Goal: Use online tool/utility

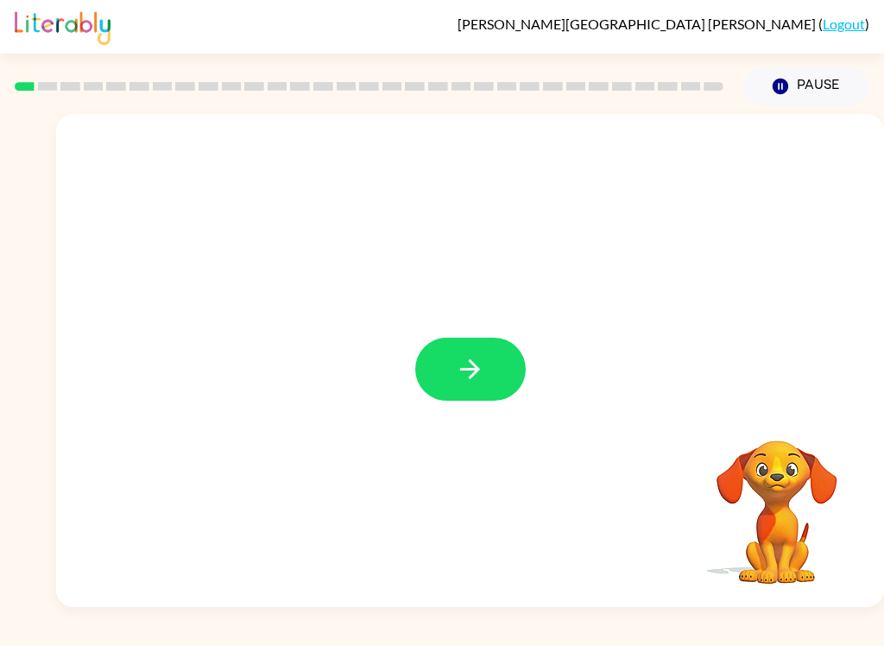
click at [471, 370] on icon "button" at bounding box center [470, 369] width 20 height 20
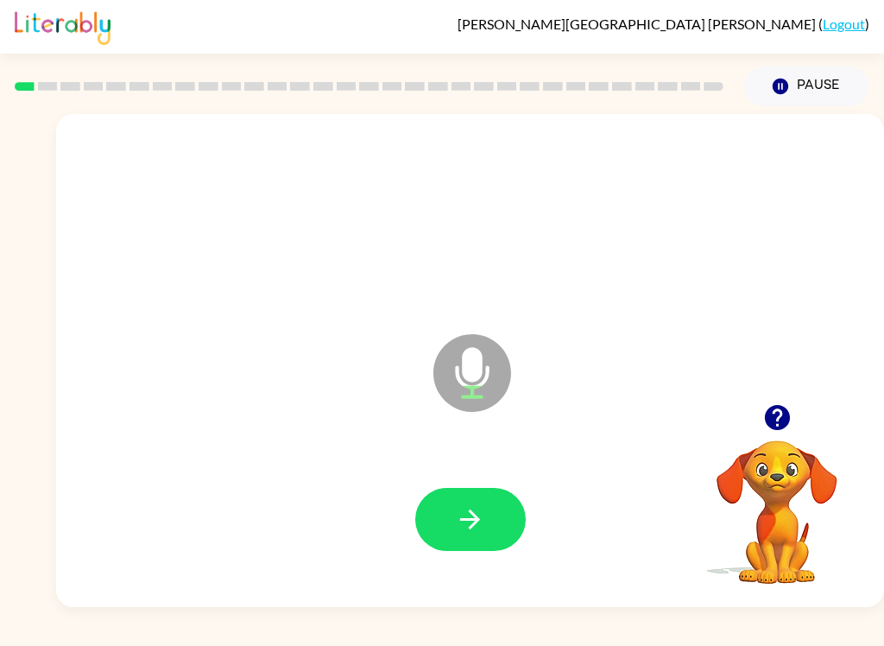
click at [469, 504] on icon "button" at bounding box center [470, 519] width 30 height 30
click at [474, 533] on icon "button" at bounding box center [470, 519] width 30 height 30
click at [470, 512] on icon "button" at bounding box center [470, 520] width 20 height 20
click at [474, 517] on icon "button" at bounding box center [470, 519] width 30 height 30
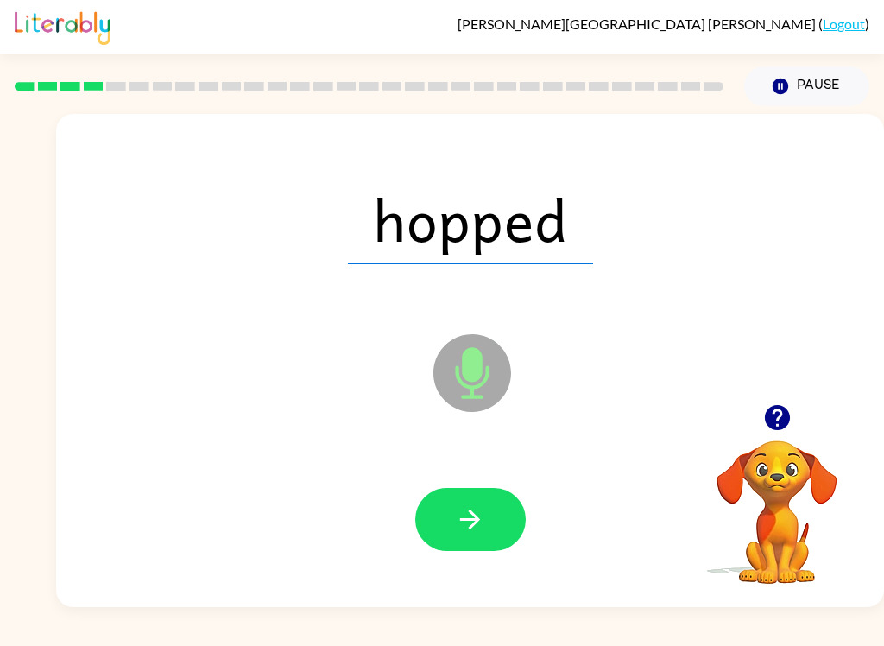
click at [482, 546] on button "button" at bounding box center [470, 519] width 111 height 63
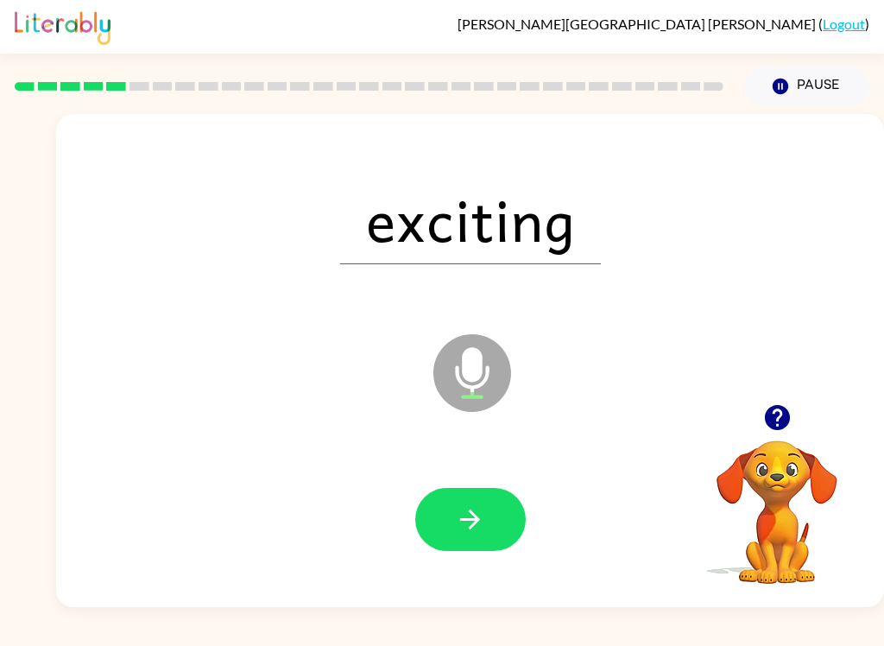
click at [482, 514] on icon "button" at bounding box center [470, 519] width 30 height 30
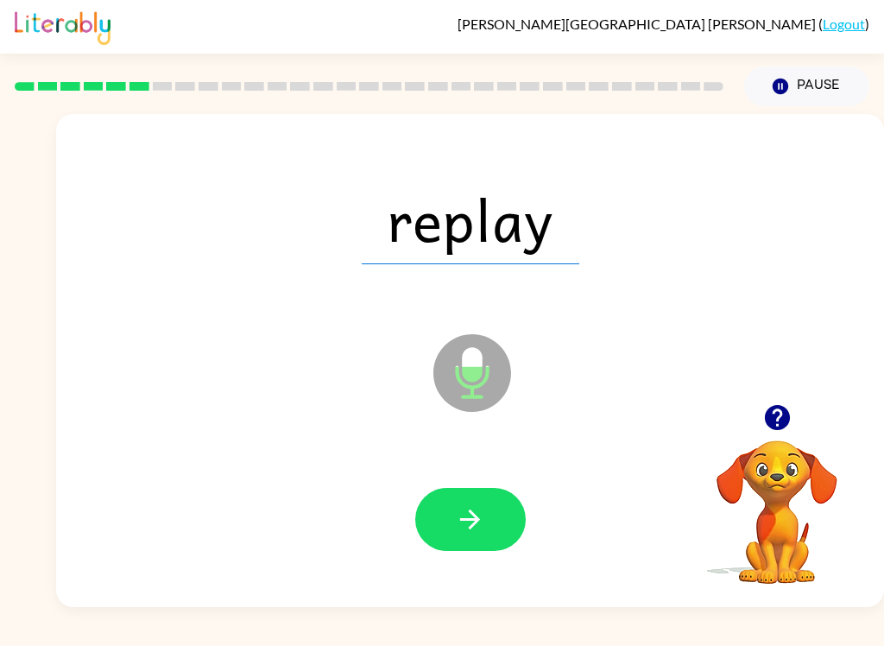
click at [468, 535] on button "button" at bounding box center [470, 519] width 111 height 63
click at [478, 522] on icon "button" at bounding box center [470, 519] width 30 height 30
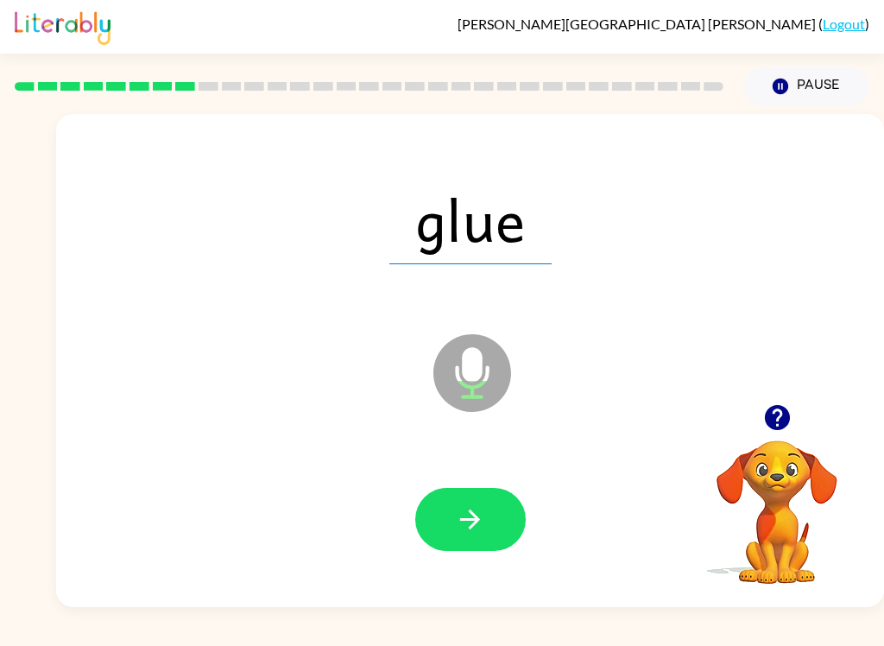
click at [473, 533] on icon "button" at bounding box center [470, 519] width 30 height 30
click at [469, 527] on icon "button" at bounding box center [470, 519] width 30 height 30
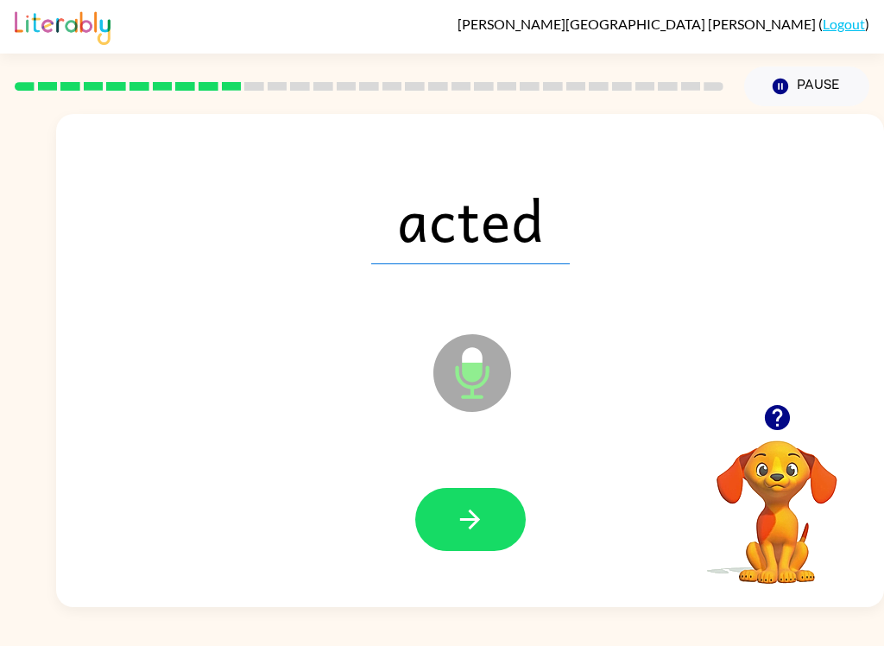
click at [483, 545] on button "button" at bounding box center [470, 519] width 111 height 63
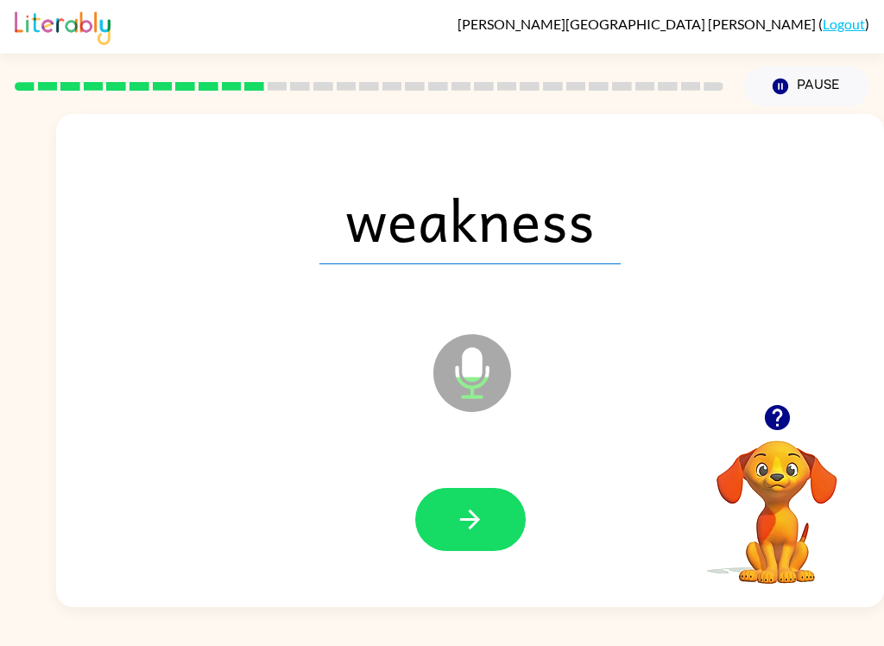
click at [472, 514] on icon "button" at bounding box center [470, 520] width 20 height 20
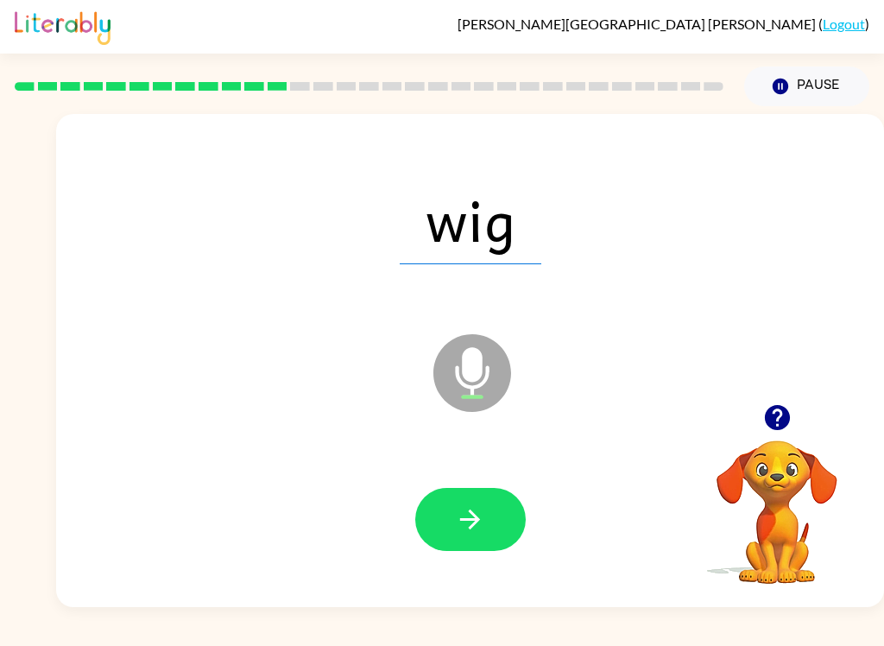
click at [472, 512] on icon "button" at bounding box center [470, 520] width 20 height 20
click at [459, 508] on icon "button" at bounding box center [470, 519] width 30 height 30
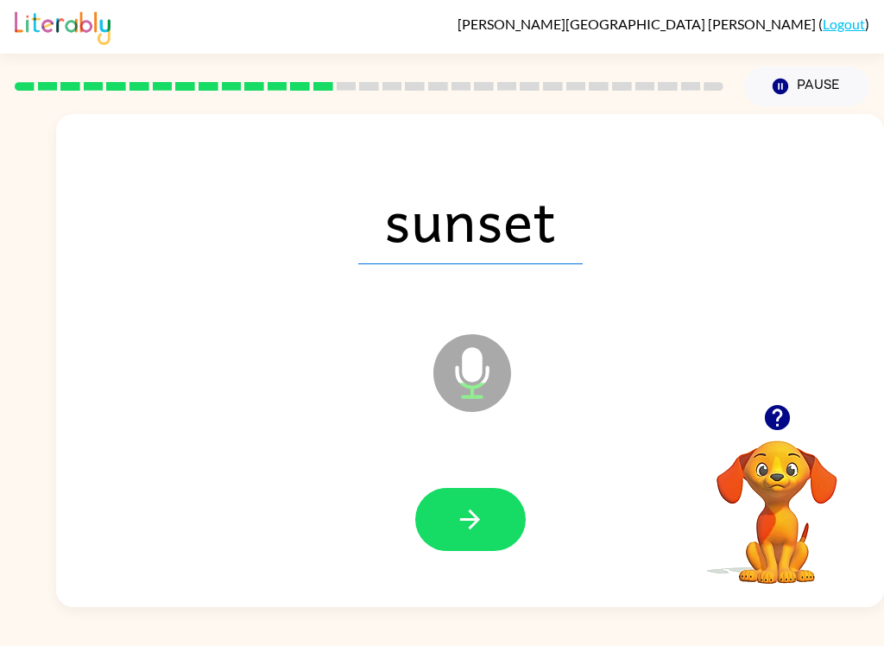
click at [441, 569] on div at bounding box center [470, 520] width 794 height 142
click at [478, 536] on button "button" at bounding box center [470, 519] width 111 height 63
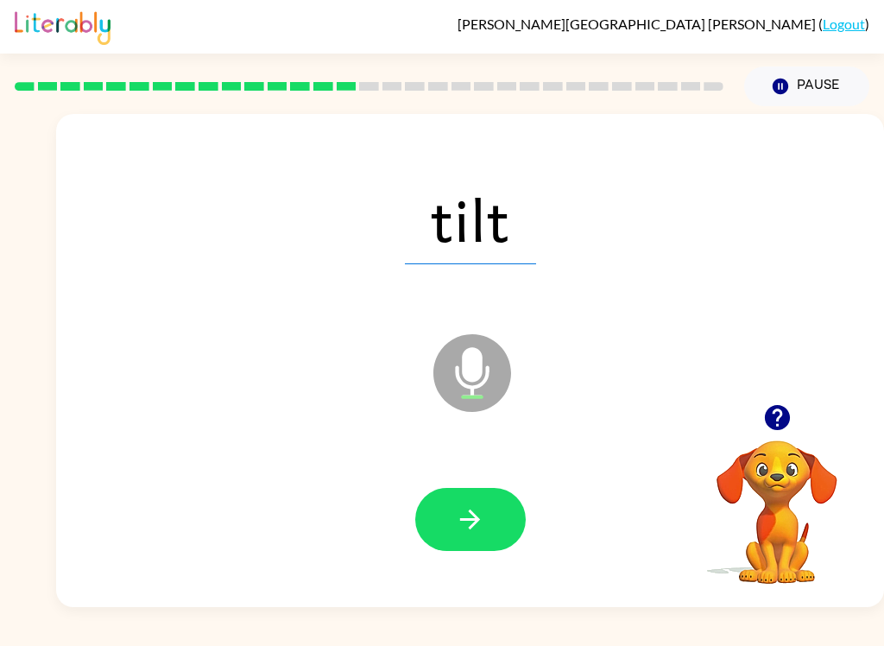
click at [486, 533] on button "button" at bounding box center [470, 519] width 111 height 63
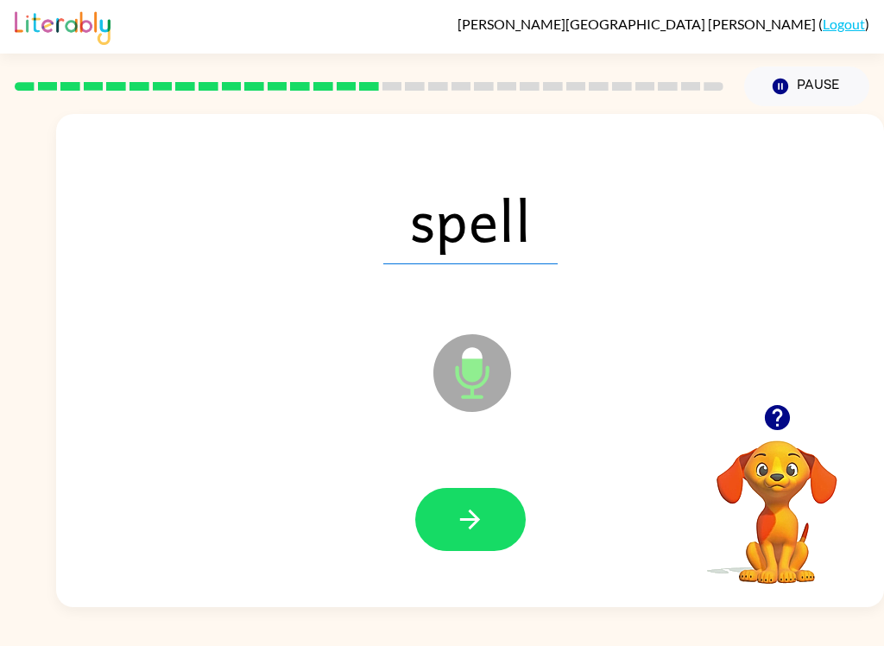
click at [475, 527] on icon "button" at bounding box center [470, 519] width 30 height 30
click at [455, 551] on button "button" at bounding box center [470, 519] width 111 height 63
click at [461, 541] on button "button" at bounding box center [470, 519] width 111 height 63
click at [472, 522] on icon "button" at bounding box center [470, 519] width 30 height 30
click at [485, 510] on button "button" at bounding box center [470, 519] width 111 height 63
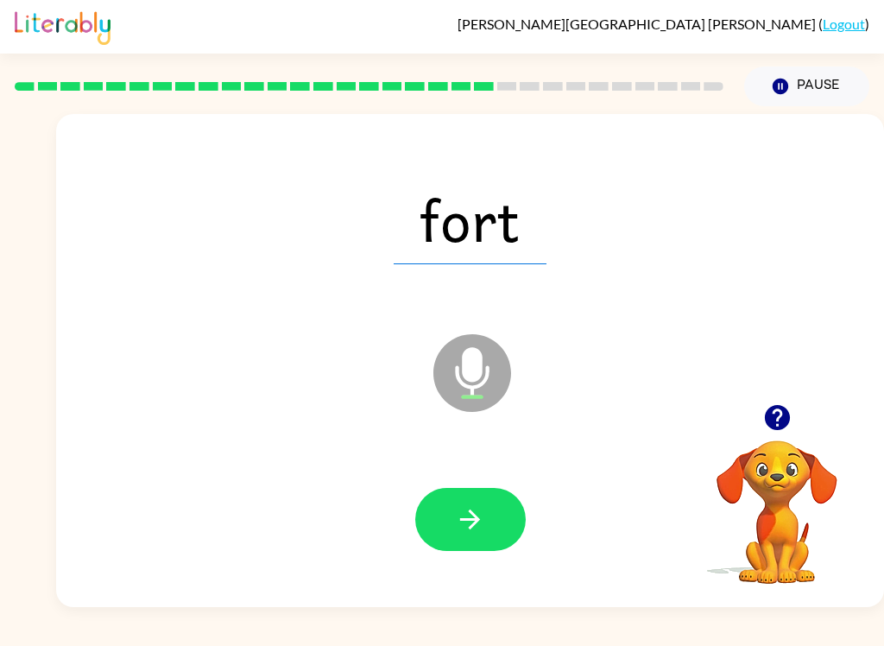
click at [470, 584] on div at bounding box center [470, 520] width 794 height 142
click at [439, 518] on button "button" at bounding box center [470, 519] width 111 height 63
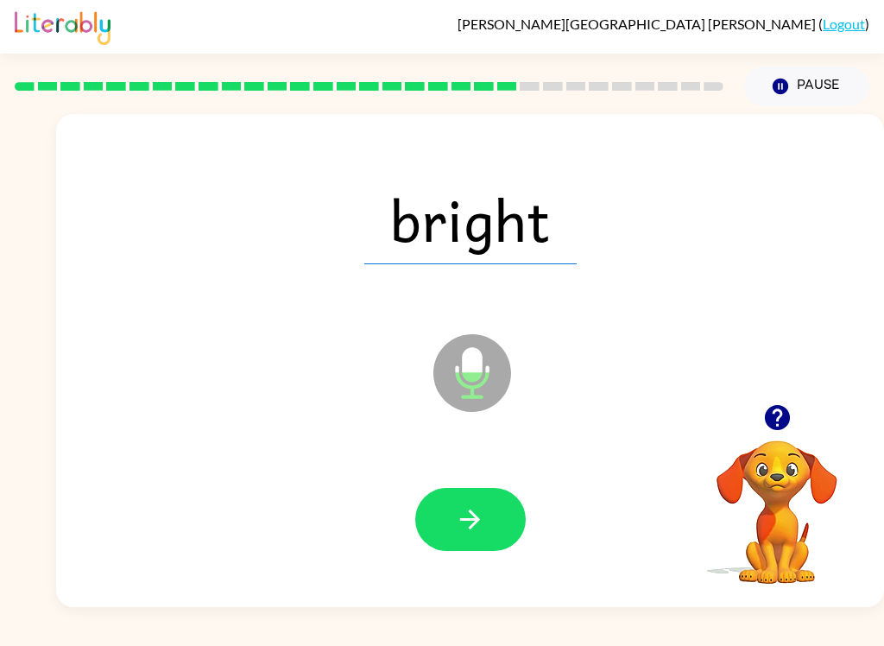
click at [447, 528] on button "button" at bounding box center [470, 519] width 111 height 63
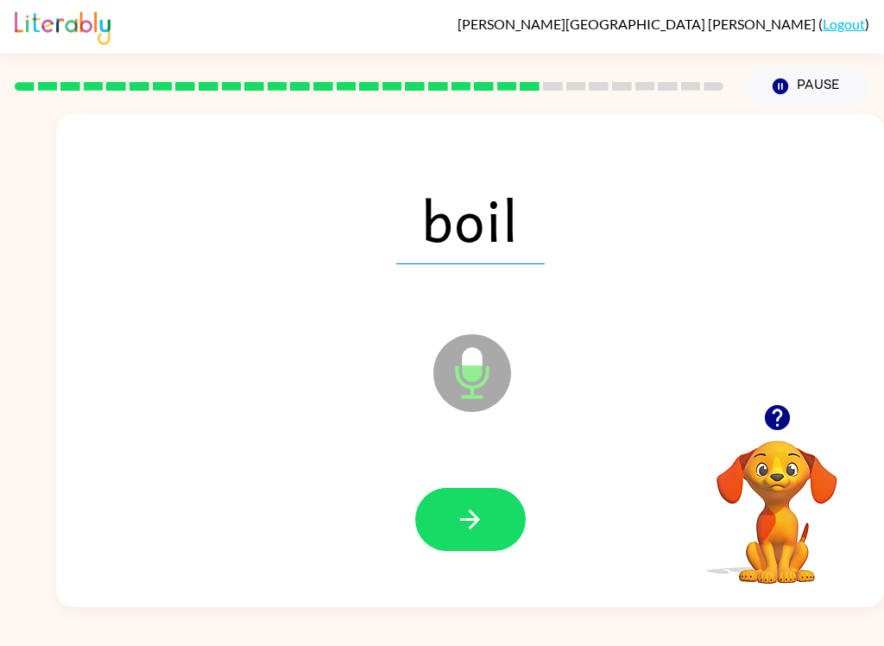
click at [439, 529] on button "button" at bounding box center [470, 519] width 111 height 63
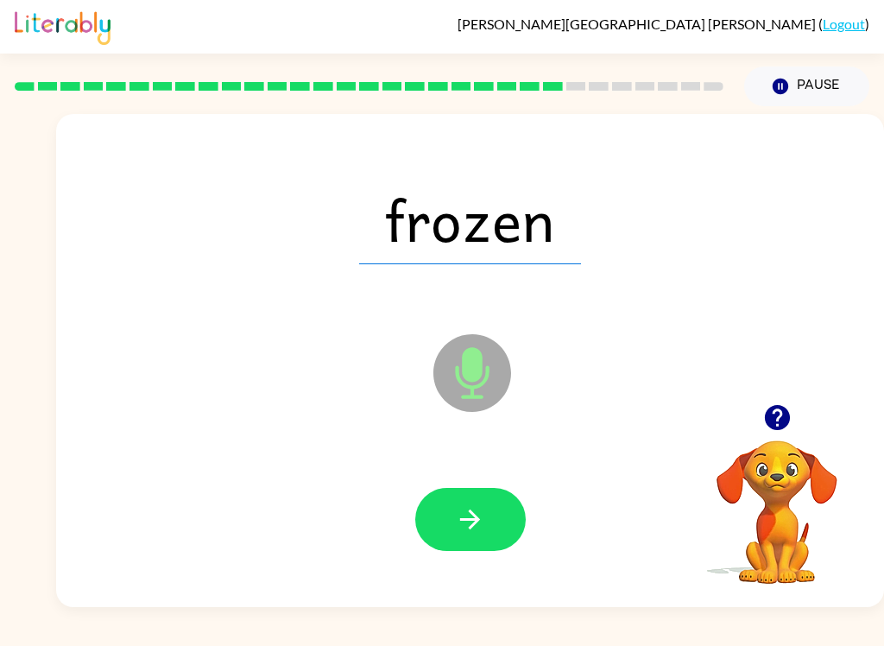
click at [467, 511] on icon "button" at bounding box center [470, 519] width 30 height 30
click at [456, 518] on icon "button" at bounding box center [470, 519] width 30 height 30
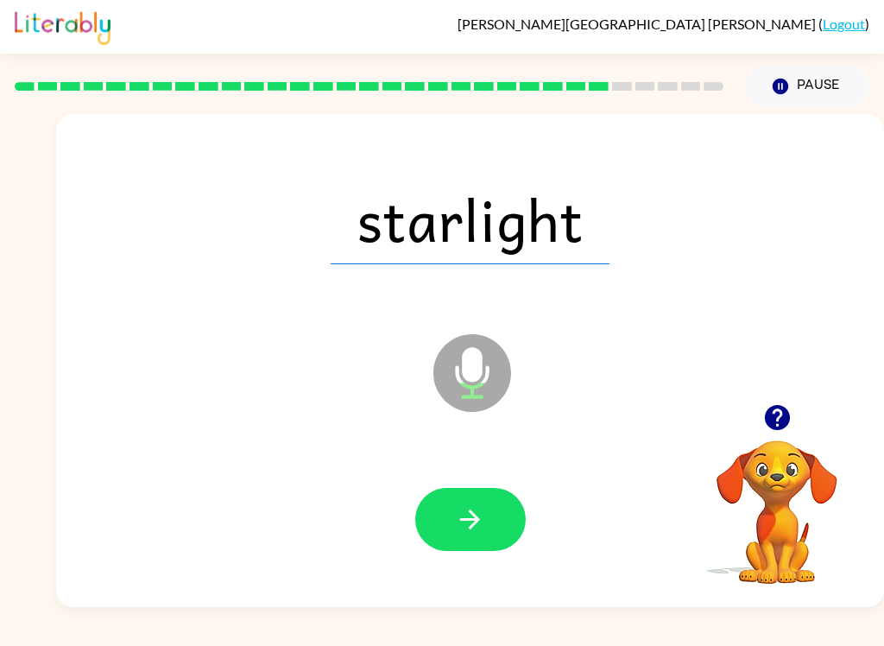
click at [455, 530] on icon "button" at bounding box center [470, 519] width 30 height 30
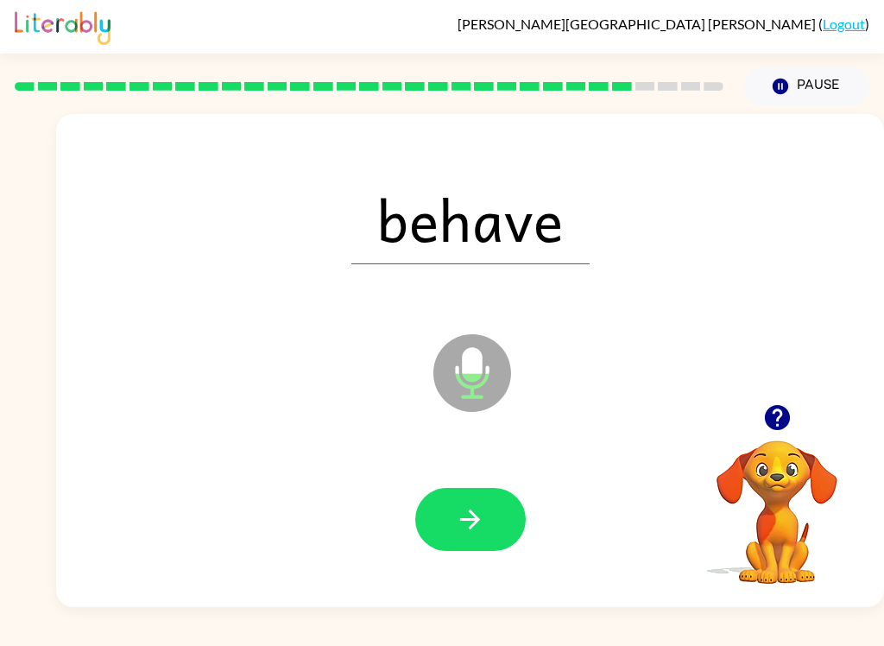
click at [466, 522] on icon "button" at bounding box center [470, 519] width 30 height 30
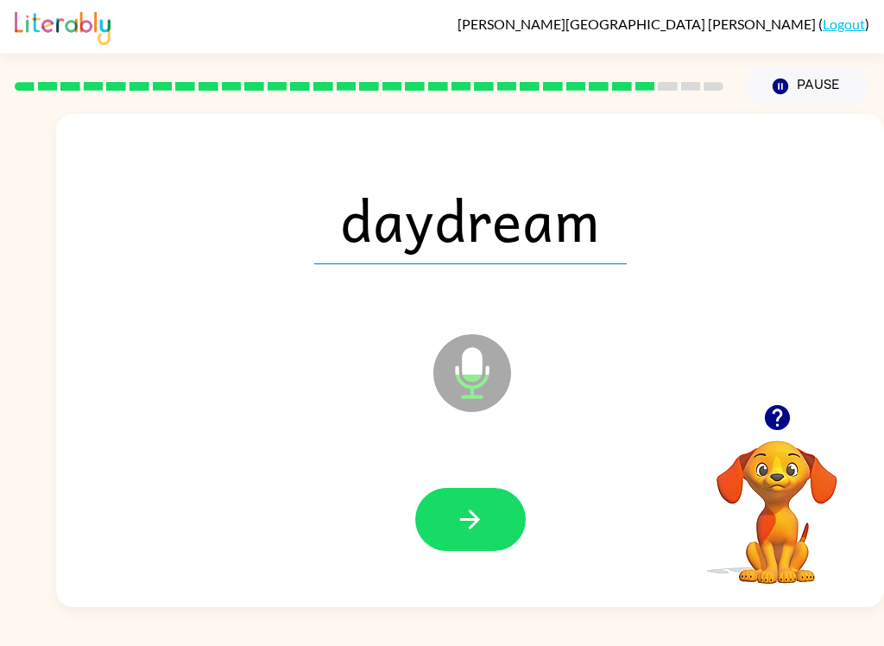
click at [456, 507] on icon "button" at bounding box center [470, 519] width 30 height 30
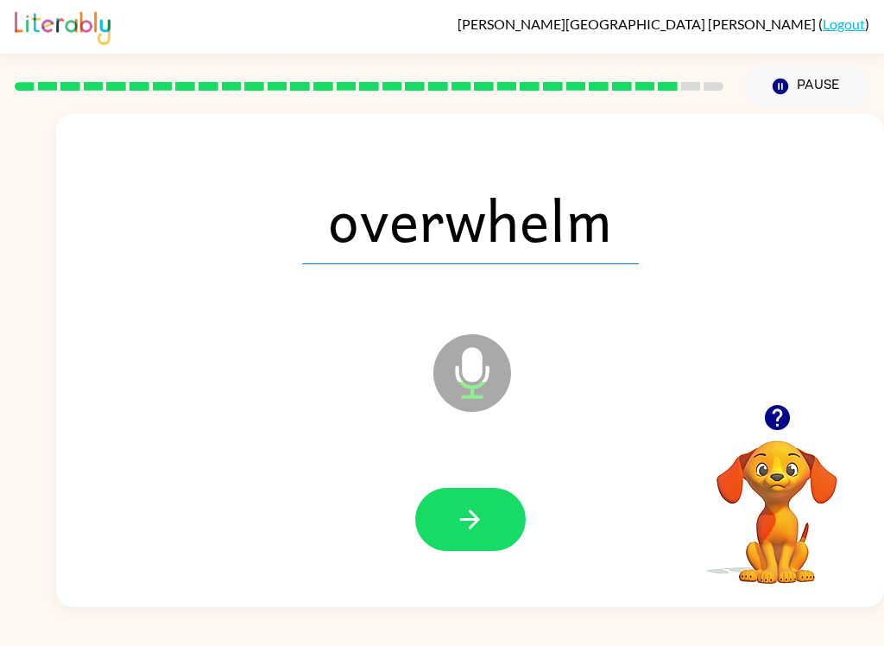
click at [465, 510] on icon "button" at bounding box center [470, 519] width 30 height 30
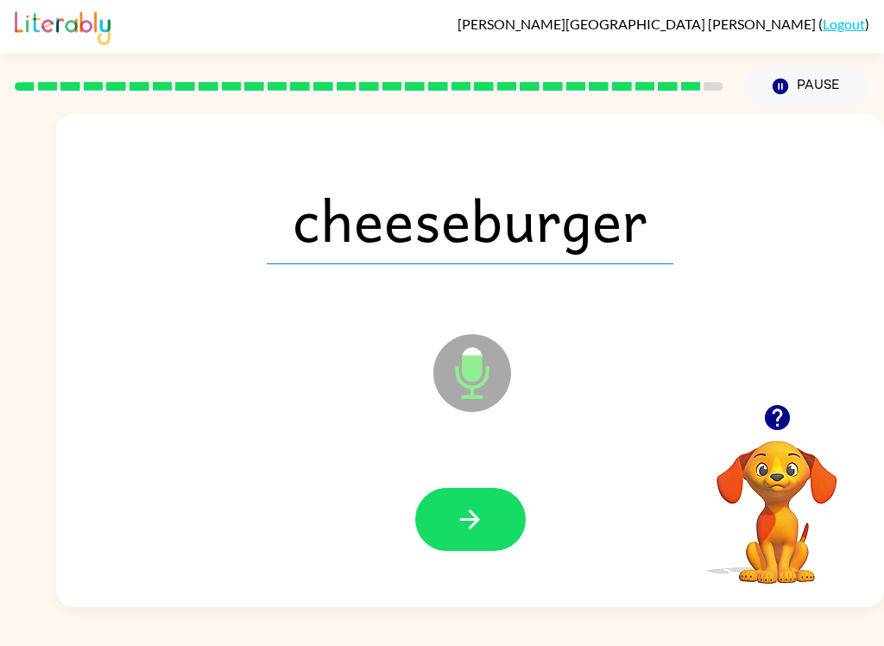
click at [458, 500] on button "button" at bounding box center [470, 519] width 111 height 63
